Goal: Check status: Check status

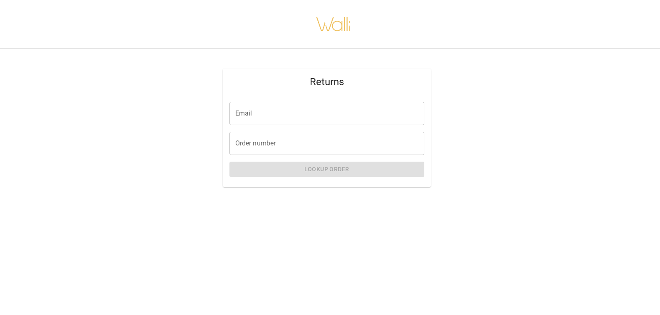
click at [260, 113] on input "Email" at bounding box center [326, 113] width 195 height 23
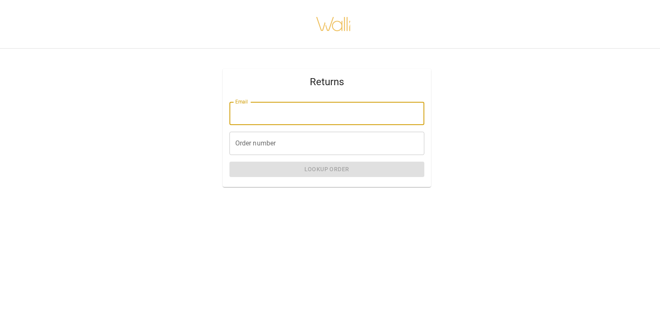
type input "**********"
click at [247, 143] on input "Order number" at bounding box center [326, 143] width 195 height 23
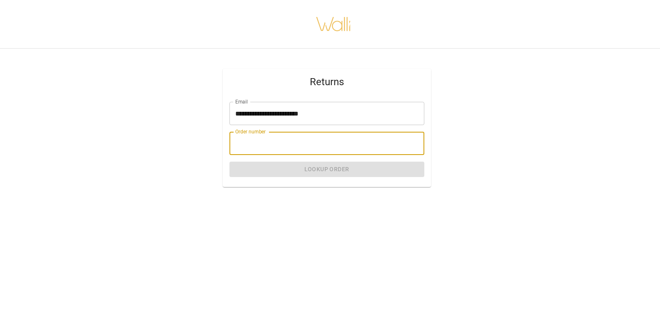
paste input "*******"
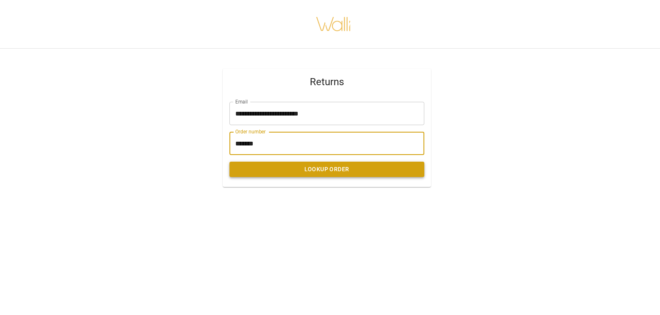
type input "*******"
click at [262, 171] on button "Lookup Order" at bounding box center [326, 169] width 195 height 15
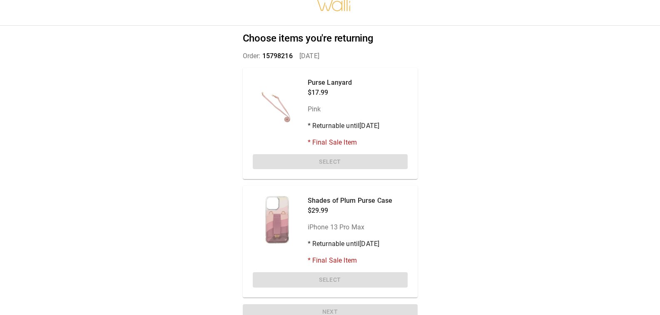
scroll to position [31, 0]
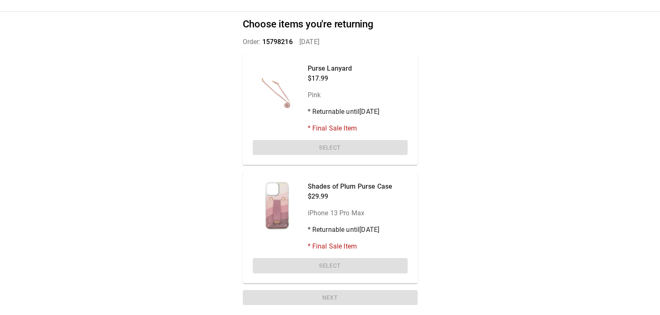
click at [300, 87] on div at bounding box center [277, 88] width 48 height 48
click at [305, 144] on div "Purse Lanyard $17.99 Pink * Returnable until [DATE] * Final Sale Item Select" at bounding box center [330, 110] width 175 height 112
click at [327, 226] on p "* Returnable until [DATE]" at bounding box center [349, 230] width 85 height 10
click at [317, 267] on div "Shades of Plum Purse Case $29.99 iPhone 13 Pro Max * Returnable until [DATE] * …" at bounding box center [330, 228] width 175 height 112
drag, startPoint x: 298, startPoint y: 299, endPoint x: 265, endPoint y: 172, distance: 131.7
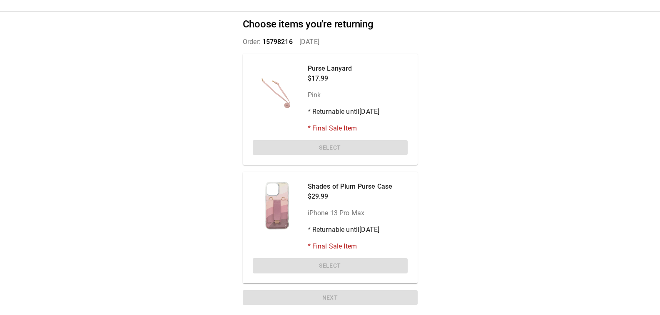
click at [298, 299] on div "Choose items you're returning Order: 15798216   [DATE] Purse Lanyard $17.99 Pin…" at bounding box center [330, 164] width 195 height 304
click at [255, 98] on div at bounding box center [277, 88] width 48 height 48
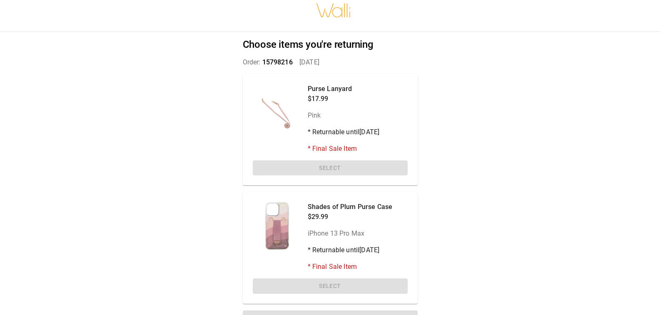
scroll to position [0, 0]
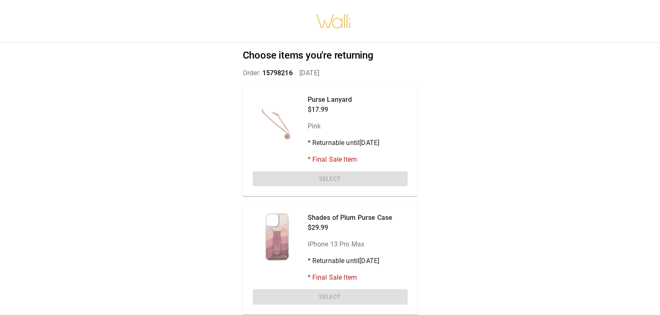
click at [273, 124] on div at bounding box center [277, 119] width 48 height 48
click at [312, 121] on div "Purse Lanyard $17.99 Pink * Returnable until [DATE] * Final Sale Item" at bounding box center [343, 130] width 72 height 70
click at [312, 210] on div "Shades of Plum Purse Case $29.99 iPhone 13 Pro Max * Returnable until [DATE] * …" at bounding box center [330, 259] width 175 height 112
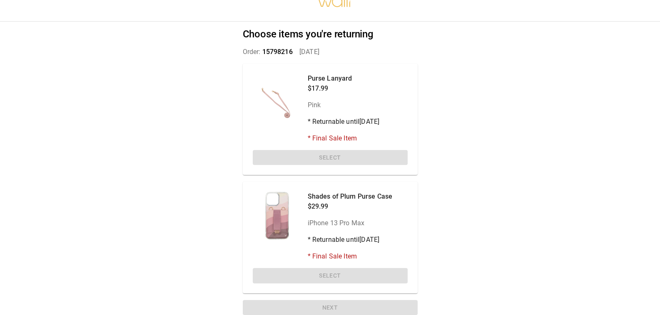
scroll to position [31, 0]
